Goal: Check status

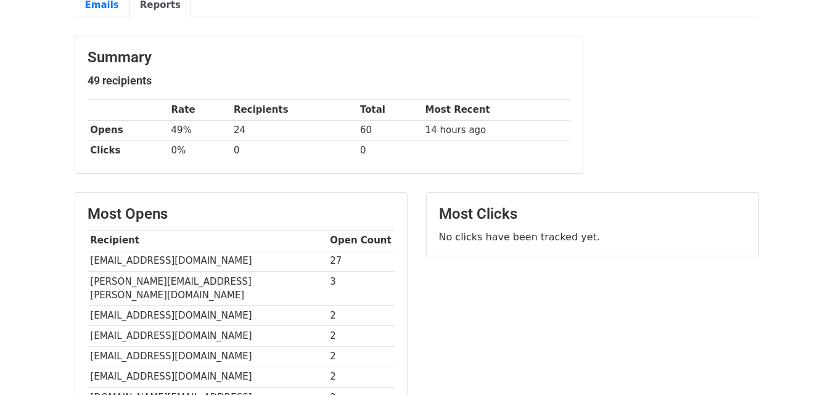
scroll to position [62, 0]
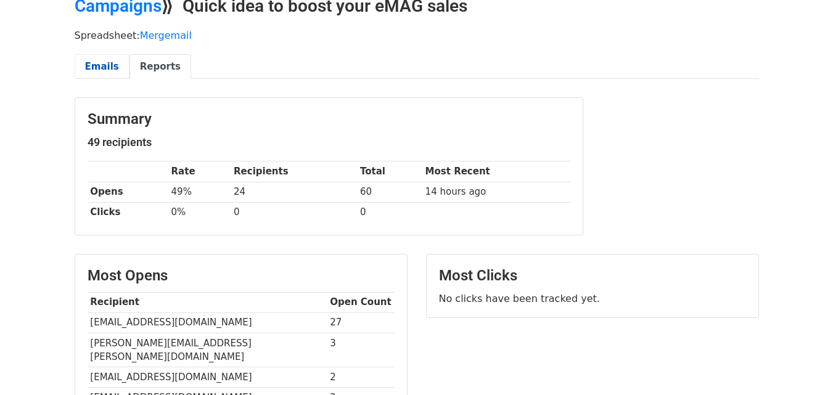
click at [98, 72] on link "Emails" at bounding box center [102, 66] width 55 height 25
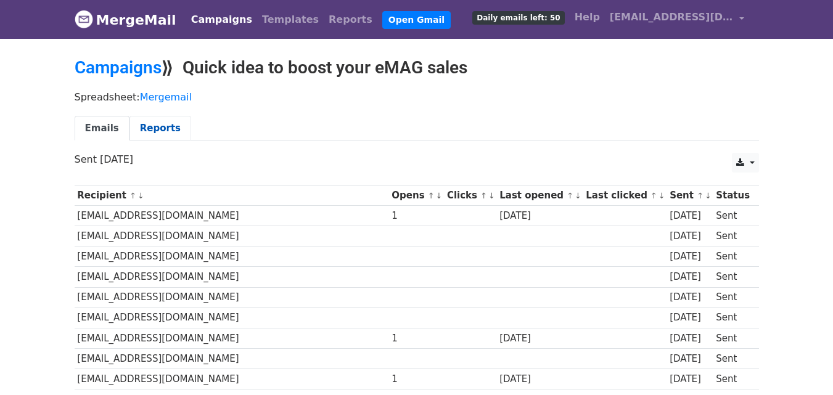
click at [157, 130] on link "Reports" at bounding box center [161, 128] width 62 height 25
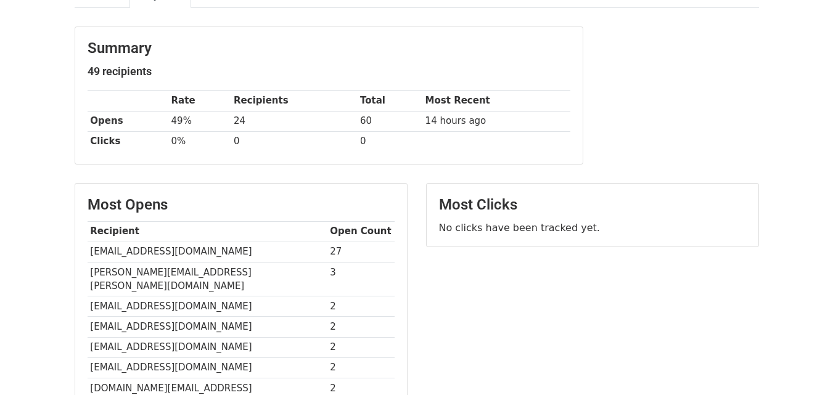
scroll to position [62, 0]
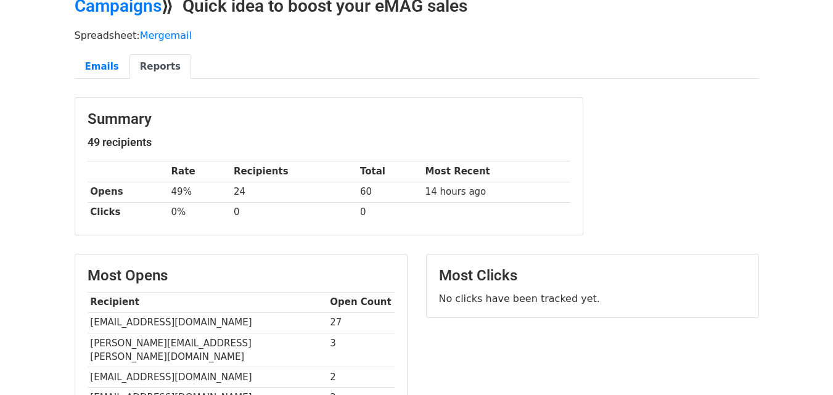
click at [101, 49] on div "Spreadsheet: Mergemail Emails Reports" at bounding box center [416, 57] width 703 height 69
click at [97, 67] on link "Emails" at bounding box center [102, 66] width 55 height 25
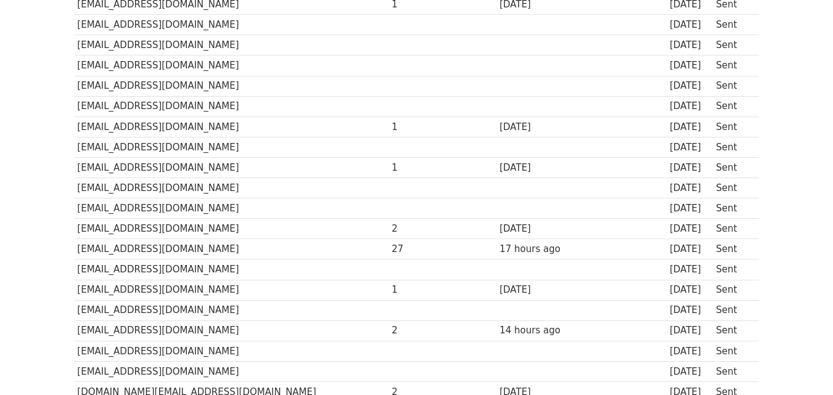
scroll to position [241, 0]
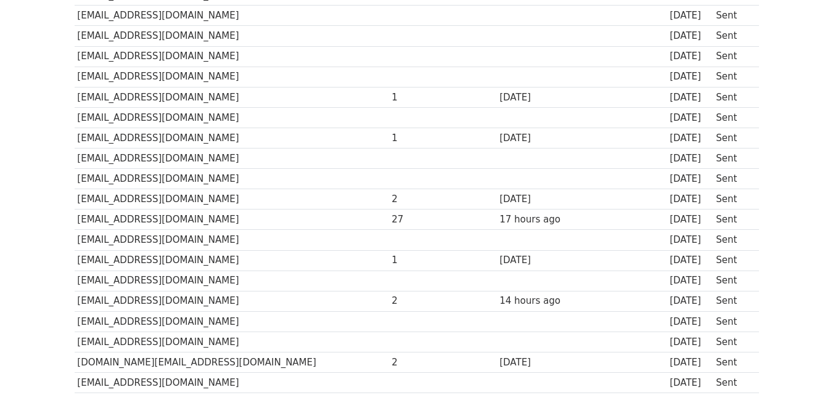
click at [87, 224] on td "denisnetwork@gmail.com" at bounding box center [232, 220] width 315 height 20
copy tr "denisnetwork@gmail.com"
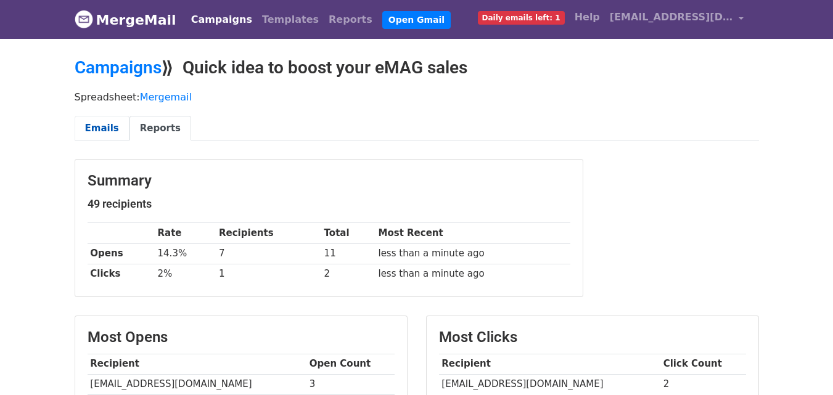
click at [107, 126] on link "Emails" at bounding box center [102, 128] width 55 height 25
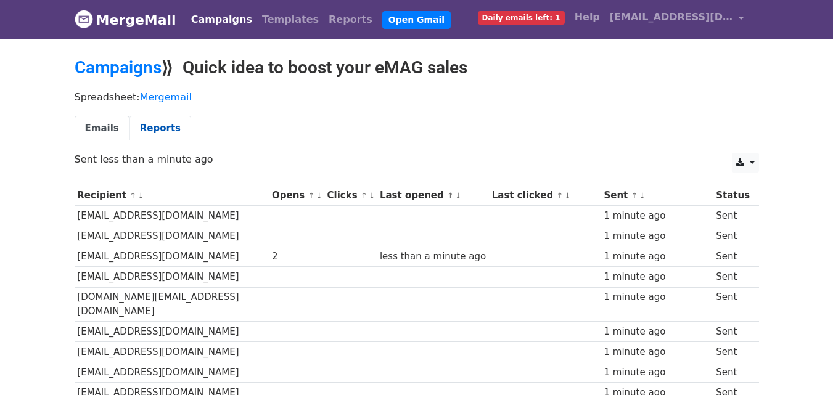
click at [152, 132] on link "Reports" at bounding box center [161, 128] width 62 height 25
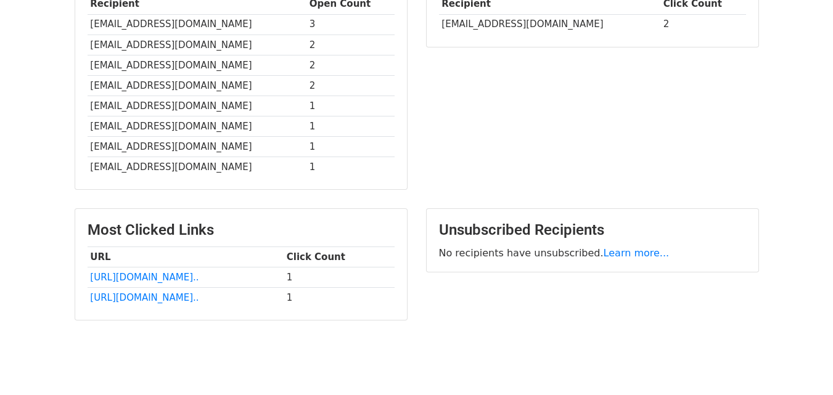
scroll to position [370, 0]
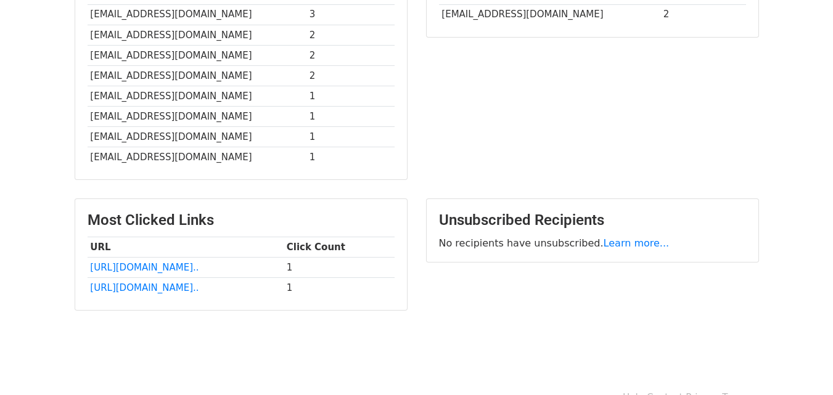
click at [261, 273] on td "[URL][DOMAIN_NAME].." at bounding box center [186, 268] width 196 height 20
click at [199, 287] on link "[URL][DOMAIN_NAME].." at bounding box center [144, 288] width 109 height 11
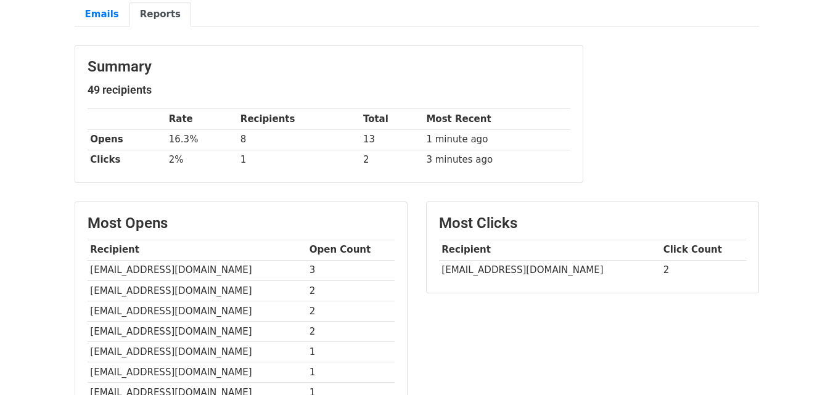
scroll to position [28, 0]
